Goal: Task Accomplishment & Management: Use online tool/utility

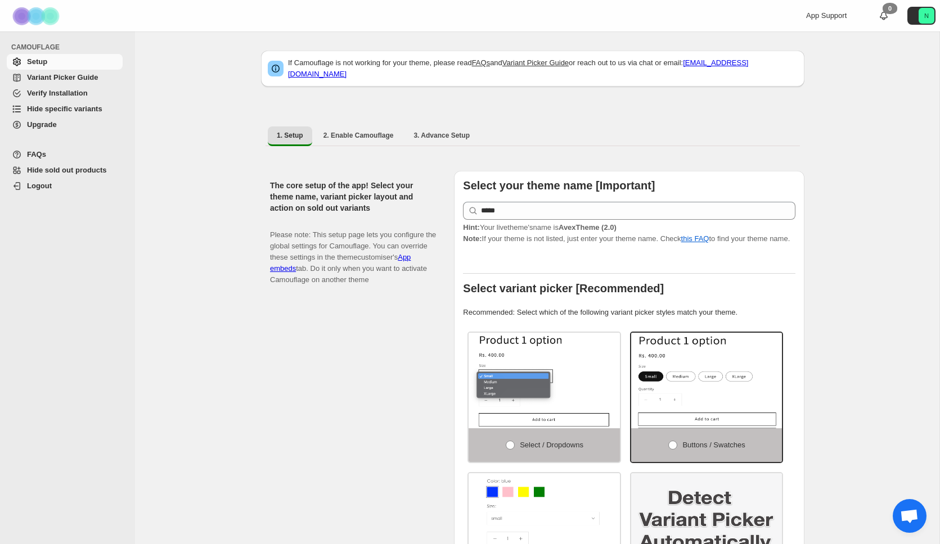
click at [74, 108] on span "Hide specific variants" at bounding box center [64, 109] width 75 height 8
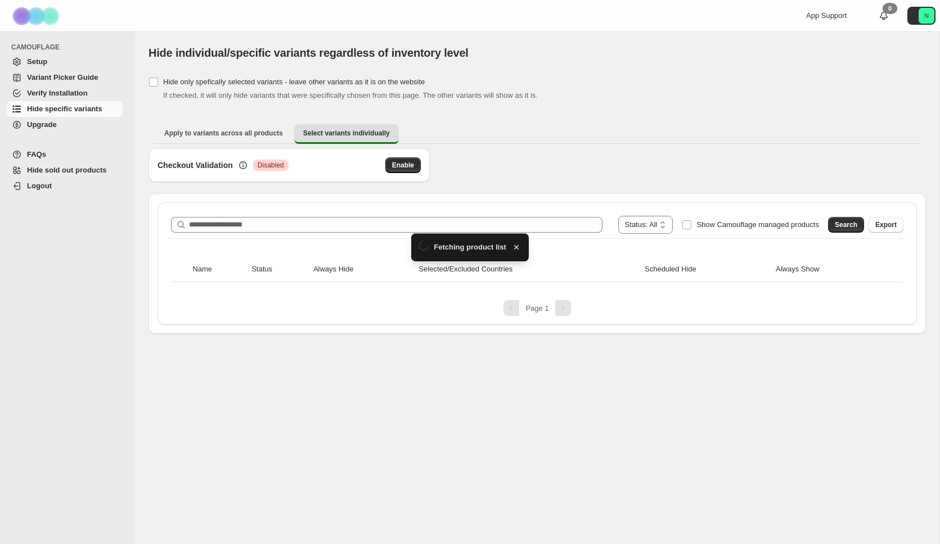
type input "*"
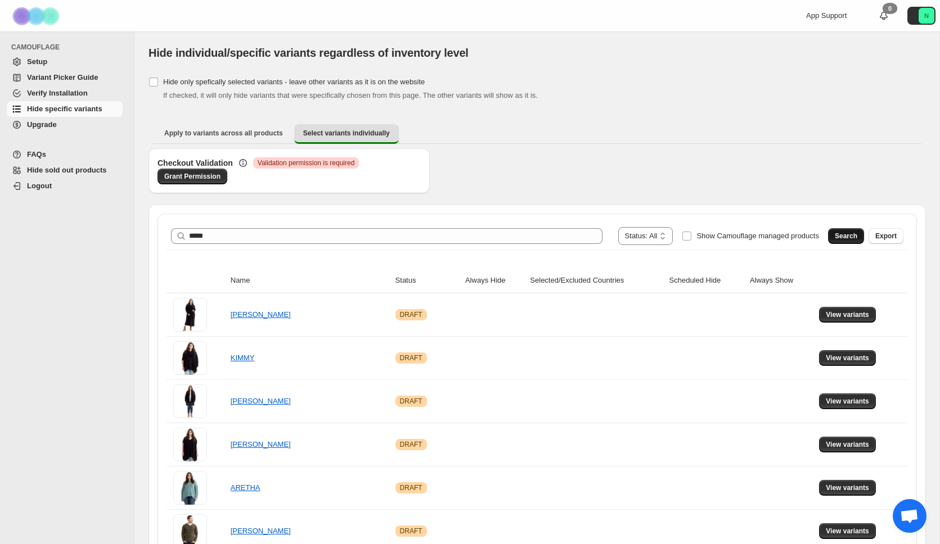
type input "*****"
click at [839, 235] on span "Search" at bounding box center [846, 236] width 22 height 9
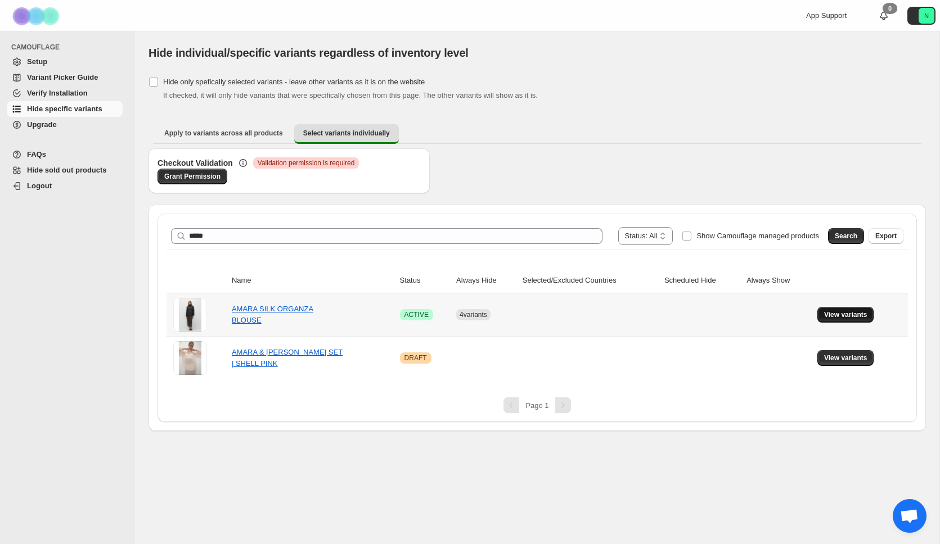
click at [857, 318] on span "View variants" at bounding box center [845, 314] width 43 height 9
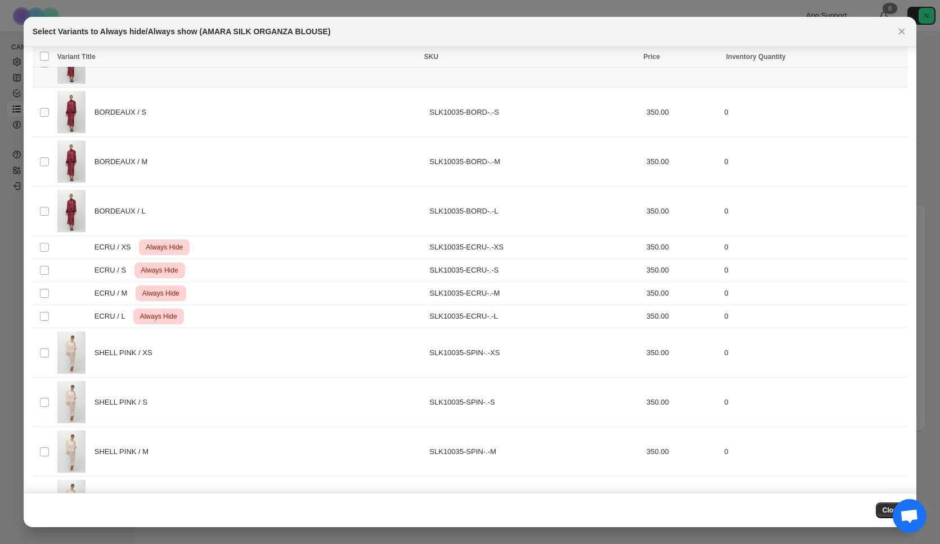
scroll to position [300, 0]
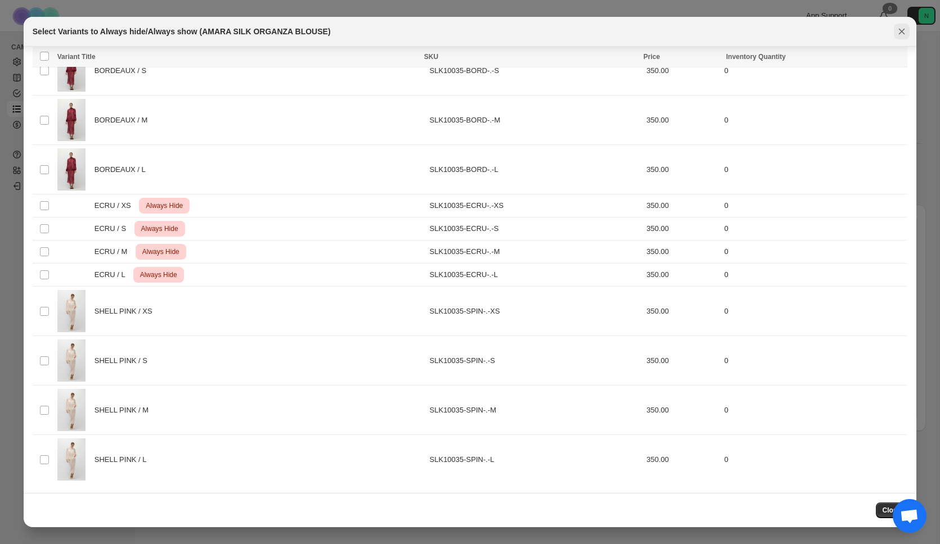
click at [900, 31] on icon "Close" at bounding box center [901, 31] width 11 height 11
